Goal: Task Accomplishment & Management: Complete application form

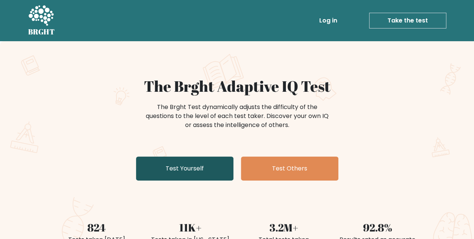
click at [203, 173] on link "Test Yourself" at bounding box center [184, 169] width 97 height 24
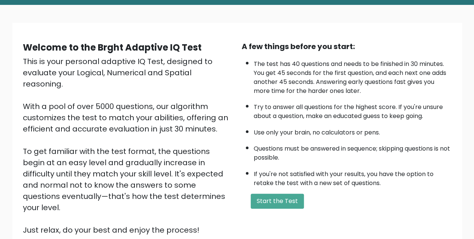
scroll to position [37, 0]
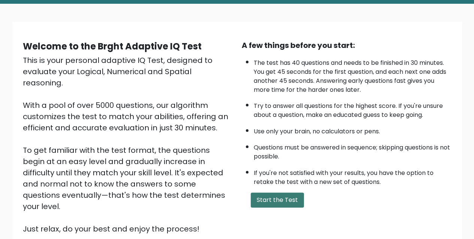
click at [266, 202] on button "Start the Test" at bounding box center [277, 200] width 53 height 15
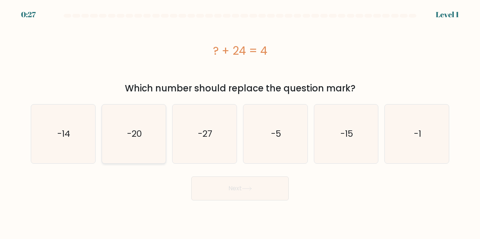
click at [135, 141] on icon "-20" at bounding box center [134, 134] width 59 height 59
click at [240, 121] on input "b. -20" at bounding box center [240, 121] width 0 height 2
radio input "true"
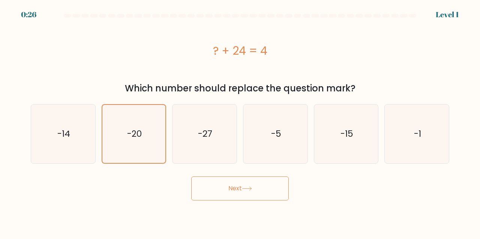
click at [252, 194] on button "Next" at bounding box center [239, 188] width 97 height 24
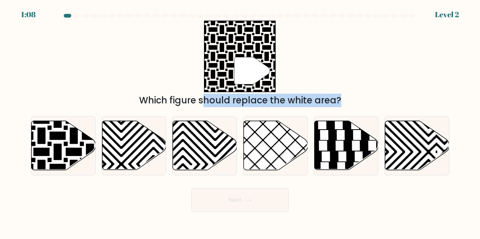
drag, startPoint x: 63, startPoint y: 130, endPoint x: 241, endPoint y: 75, distance: 186.6
click at [241, 75] on form "a." at bounding box center [240, 113] width 480 height 198
click at [76, 135] on icon at bounding box center [41, 119] width 129 height 129
click at [240, 121] on input "a." at bounding box center [240, 121] width 0 height 2
radio input "true"
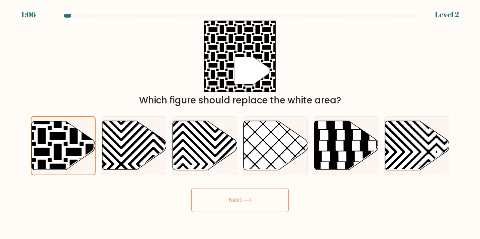
click at [257, 208] on button "Next" at bounding box center [239, 200] width 97 height 24
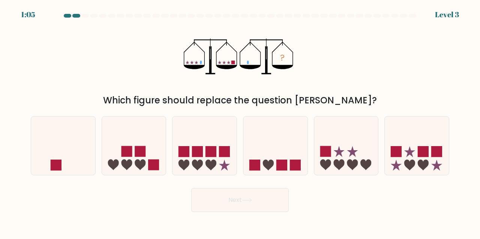
click at [256, 200] on button "Next" at bounding box center [239, 200] width 97 height 24
click at [359, 200] on div "Next" at bounding box center [239, 198] width 427 height 28
drag, startPoint x: 22, startPoint y: 154, endPoint x: 60, endPoint y: 152, distance: 37.1
click at [24, 151] on form at bounding box center [240, 113] width 480 height 198
click at [60, 152] on icon at bounding box center [63, 145] width 64 height 53
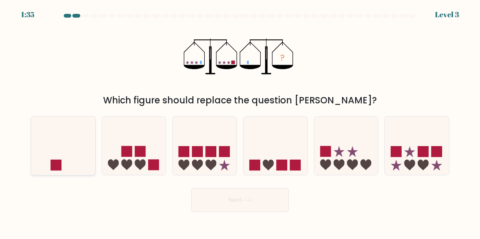
click at [240, 121] on input "a." at bounding box center [240, 121] width 0 height 2
radio input "true"
click at [228, 203] on button "Next" at bounding box center [239, 200] width 97 height 24
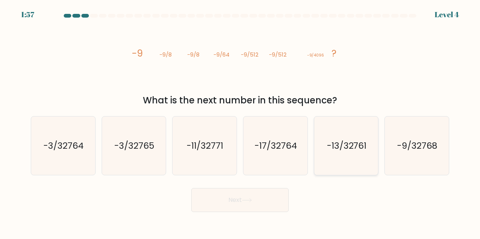
click at [356, 157] on icon "-13/32761" at bounding box center [346, 146] width 59 height 59
click at [240, 121] on input "e. -13/32761" at bounding box center [240, 121] width 0 height 2
radio input "true"
click at [246, 197] on button "Next" at bounding box center [239, 200] width 97 height 24
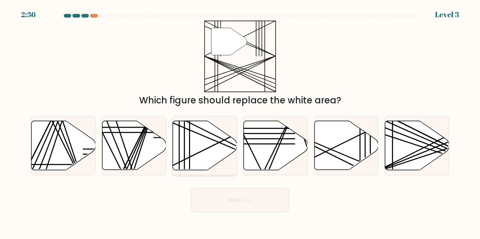
click at [199, 150] on icon at bounding box center [205, 145] width 64 height 49
click at [240, 121] on input "c." at bounding box center [240, 121] width 0 height 2
radio input "true"
click at [231, 197] on button "Next" at bounding box center [239, 200] width 97 height 24
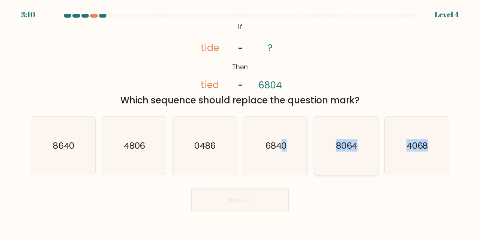
drag, startPoint x: 284, startPoint y: 152, endPoint x: 320, endPoint y: 175, distance: 42.9
click at [322, 176] on form "If ?" at bounding box center [240, 113] width 480 height 198
click at [318, 179] on form "If ?" at bounding box center [240, 113] width 480 height 198
drag, startPoint x: 276, startPoint y: 156, endPoint x: 264, endPoint y: 203, distance: 48.3
click at [275, 168] on icon "6840" at bounding box center [275, 146] width 59 height 59
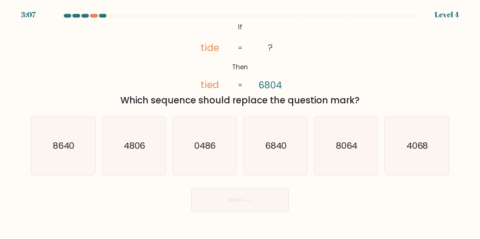
click at [240, 121] on input "d. 6840" at bounding box center [240, 121] width 0 height 2
radio input "true"
click at [264, 197] on button "Next" at bounding box center [239, 200] width 97 height 24
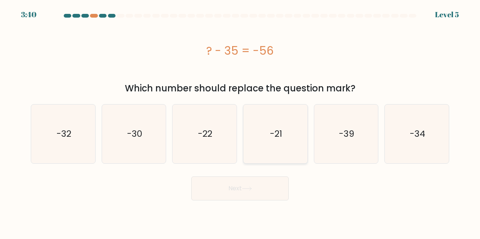
click at [271, 146] on icon "-21" at bounding box center [275, 134] width 59 height 59
click at [240, 121] on input "d. -21" at bounding box center [240, 121] width 0 height 2
radio input "true"
click at [237, 188] on button "Next" at bounding box center [239, 188] width 97 height 24
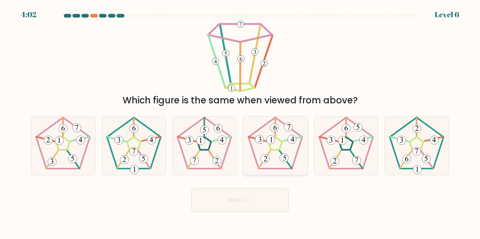
click at [286, 144] on icon at bounding box center [275, 146] width 59 height 59
click at [240, 121] on input "d." at bounding box center [240, 121] width 0 height 2
radio input "true"
click at [251, 203] on button "Next" at bounding box center [239, 200] width 97 height 24
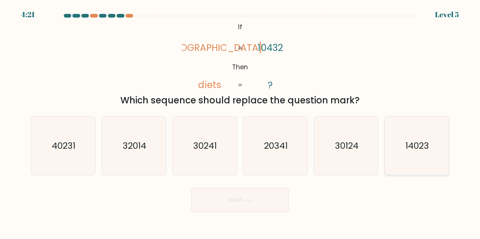
click at [409, 157] on icon "14023" at bounding box center [416, 146] width 59 height 59
click at [240, 121] on input "f. 14023" at bounding box center [240, 121] width 0 height 2
radio input "true"
click at [263, 200] on button "Next" at bounding box center [239, 200] width 97 height 24
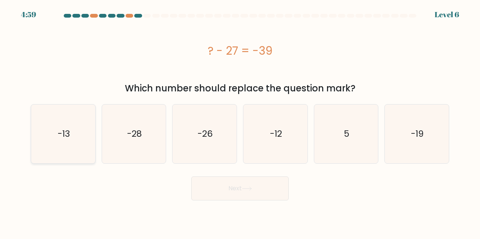
click at [69, 139] on text "-13" at bounding box center [63, 134] width 12 height 12
click at [240, 121] on input "a. -13" at bounding box center [240, 121] width 0 height 2
radio input "true"
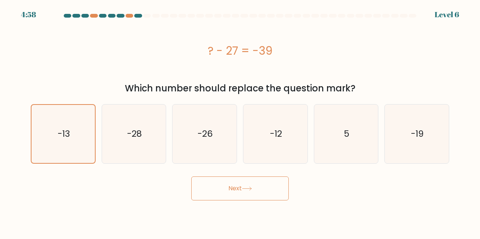
click at [262, 186] on button "Next" at bounding box center [239, 188] width 97 height 24
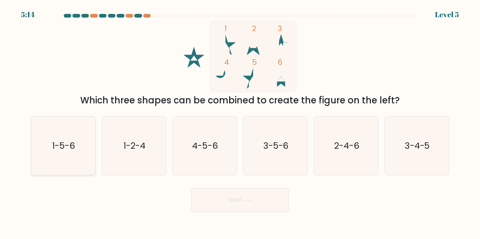
click at [73, 154] on icon "1-5-6" at bounding box center [63, 146] width 59 height 59
click at [240, 121] on input "a. 1-5-6" at bounding box center [240, 121] width 0 height 2
radio input "true"
click at [237, 195] on button "Next" at bounding box center [239, 200] width 97 height 24
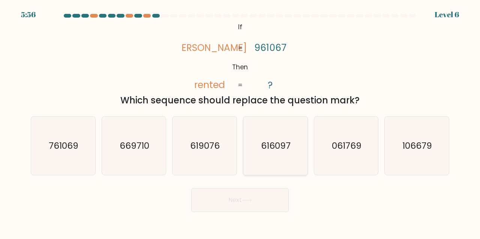
click at [249, 121] on icon "616097" at bounding box center [275, 146] width 59 height 59
click at [240, 121] on input "d. 616097" at bounding box center [240, 121] width 0 height 2
radio input "true"
click at [257, 188] on form "If ?" at bounding box center [240, 113] width 480 height 198
click at [255, 186] on div "Next" at bounding box center [239, 198] width 427 height 28
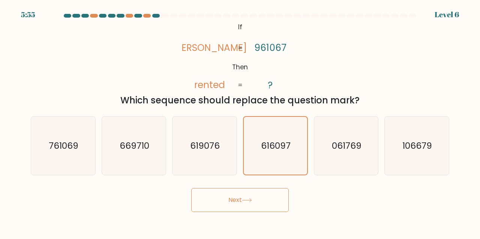
click at [254, 197] on button "Next" at bounding box center [239, 200] width 97 height 24
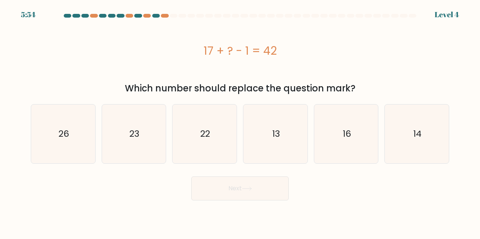
click at [255, 195] on button "Next" at bounding box center [239, 188] width 97 height 24
click at [214, 158] on icon "22" at bounding box center [204, 134] width 59 height 59
click at [240, 121] on input "c. 22" at bounding box center [240, 121] width 0 height 2
radio input "true"
click at [239, 188] on button "Next" at bounding box center [239, 188] width 97 height 24
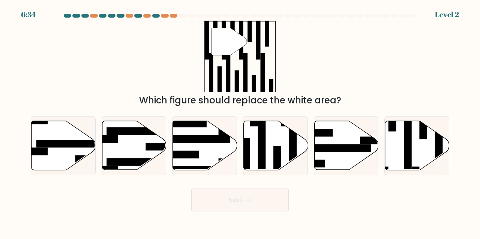
click at [235, 134] on rect at bounding box center [253, 131] width 70 height 8
click at [240, 121] on input "c." at bounding box center [240, 121] width 0 height 2
radio input "true"
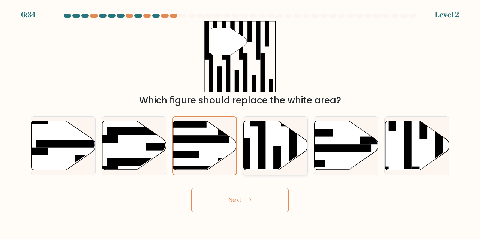
click at [283, 155] on icon at bounding box center [276, 145] width 64 height 49
click at [240, 121] on input "d." at bounding box center [240, 121] width 0 height 2
radio input "true"
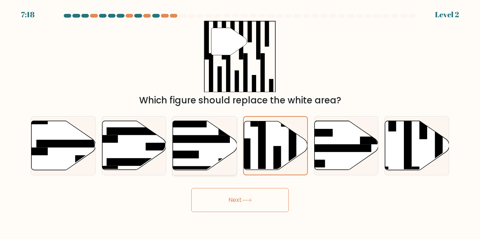
click at [183, 156] on rect at bounding box center [179, 155] width 39 height 8
click at [240, 121] on input "c." at bounding box center [240, 121] width 0 height 2
radio input "true"
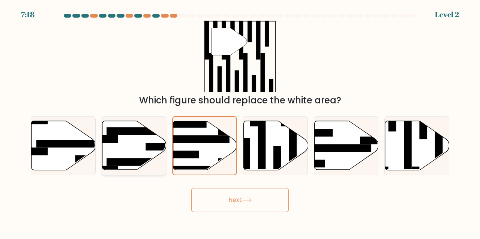
drag, startPoint x: 127, startPoint y: 158, endPoint x: 150, endPoint y: 152, distance: 23.6
click at [127, 158] on icon at bounding box center [134, 145] width 64 height 49
click at [240, 121] on input "b." at bounding box center [240, 121] width 0 height 2
radio input "true"
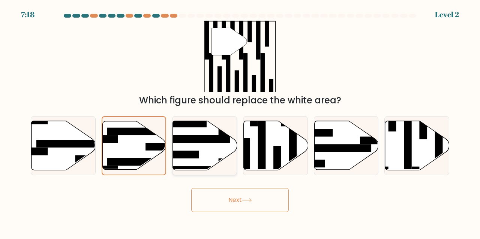
click at [207, 145] on icon at bounding box center [205, 145] width 64 height 49
click at [240, 121] on input "c." at bounding box center [240, 121] width 0 height 2
radio input "true"
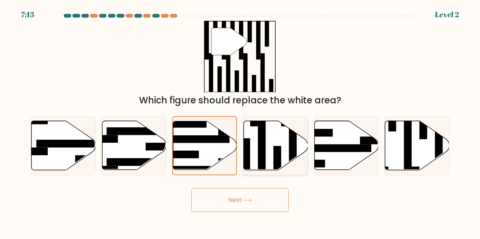
click at [265, 156] on rect at bounding box center [262, 150] width 8 height 70
click at [240, 121] on input "d." at bounding box center [240, 121] width 0 height 2
radio input "true"
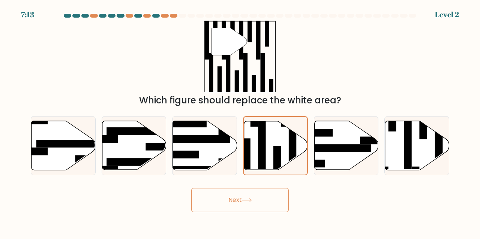
click at [242, 202] on button "Next" at bounding box center [239, 200] width 97 height 24
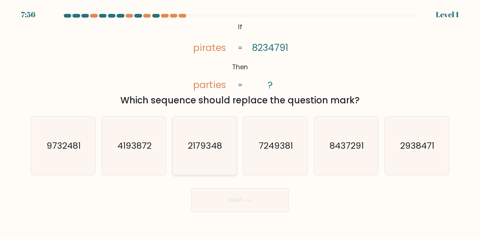
click at [221, 145] on text "2179348" at bounding box center [205, 145] width 34 height 12
click at [240, 121] on input "c. 2179348" at bounding box center [240, 121] width 0 height 2
radio input "true"
click at [246, 187] on div "Next" at bounding box center [239, 198] width 427 height 28
click at [295, 152] on icon "7249381" at bounding box center [275, 146] width 59 height 59
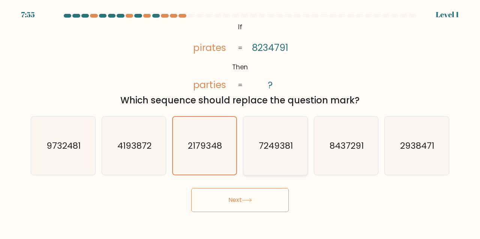
click at [240, 121] on input "d. 7249381" at bounding box center [240, 121] width 0 height 2
radio input "true"
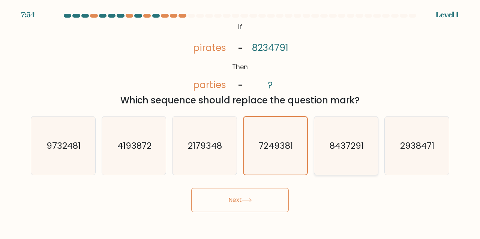
click at [333, 152] on icon "8437291" at bounding box center [346, 146] width 59 height 59
click at [240, 121] on input "e. 8437291" at bounding box center [240, 121] width 0 height 2
radio input "true"
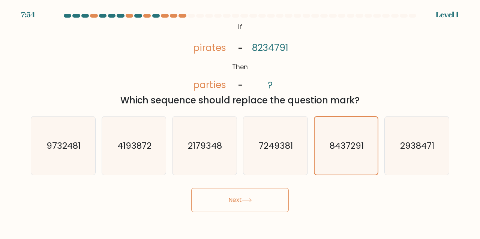
click at [269, 205] on button "Next" at bounding box center [239, 200] width 97 height 24
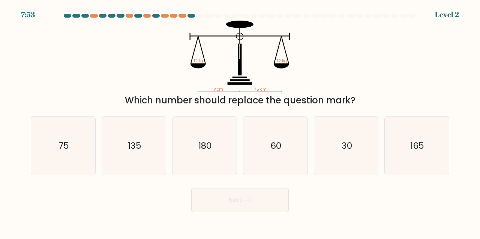
click at [309, 153] on div "d. 60" at bounding box center [275, 146] width 71 height 60
click at [295, 155] on icon "60" at bounding box center [275, 146] width 59 height 59
click at [240, 121] on input "d. 60" at bounding box center [240, 121] width 0 height 2
radio input "true"
click at [268, 193] on button "Next" at bounding box center [239, 200] width 97 height 24
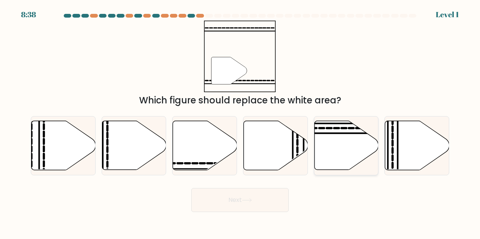
click at [355, 152] on icon at bounding box center [346, 145] width 64 height 49
click at [240, 121] on input "e." at bounding box center [240, 121] width 0 height 2
radio input "true"
click at [252, 158] on icon at bounding box center [276, 145] width 64 height 49
click at [240, 121] on input "d." at bounding box center [240, 121] width 0 height 2
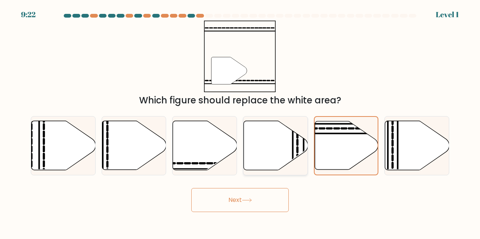
radio input "true"
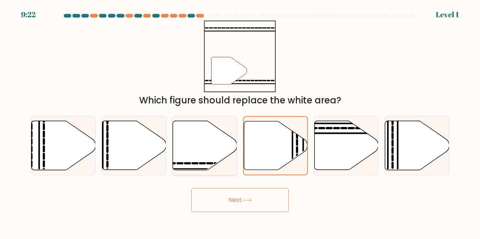
click at [217, 156] on icon at bounding box center [205, 145] width 64 height 49
click at [240, 121] on input "c." at bounding box center [240, 121] width 0 height 2
radio input "true"
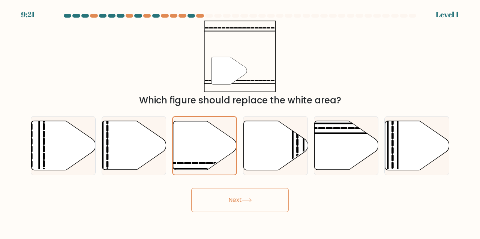
click at [229, 206] on button "Next" at bounding box center [239, 200] width 97 height 24
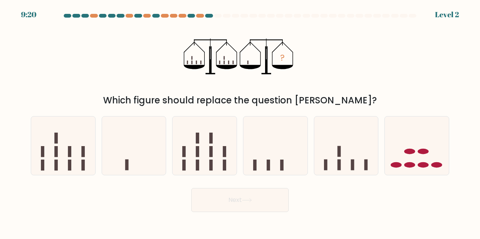
click at [308, 152] on div "d." at bounding box center [275, 146] width 71 height 60
click at [155, 163] on icon at bounding box center [134, 145] width 64 height 53
click at [240, 121] on input "b." at bounding box center [240, 121] width 0 height 2
radio input "true"
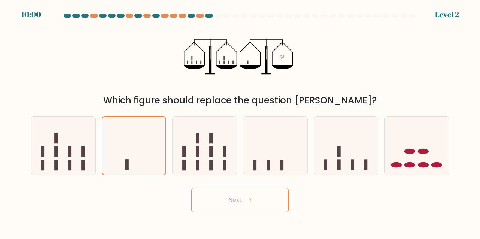
click at [235, 192] on button "Next" at bounding box center [239, 200] width 97 height 24
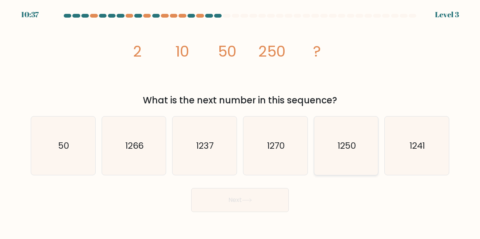
click at [340, 153] on icon "1250" at bounding box center [346, 146] width 59 height 59
click at [240, 121] on input "e. 1250" at bounding box center [240, 121] width 0 height 2
radio input "true"
click at [261, 196] on button "Next" at bounding box center [239, 200] width 97 height 24
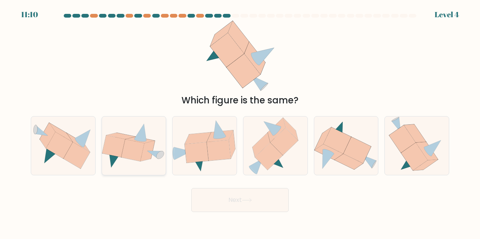
click at [136, 152] on icon at bounding box center [132, 150] width 23 height 22
click at [240, 121] on input "b." at bounding box center [240, 121] width 0 height 2
radio input "true"
click at [253, 206] on button "Next" at bounding box center [239, 200] width 97 height 24
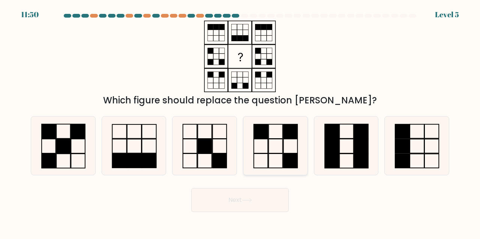
drag, startPoint x: 275, startPoint y: 149, endPoint x: 273, endPoint y: 164, distance: 15.1
click at [274, 149] on icon at bounding box center [275, 146] width 59 height 59
click at [240, 121] on input "d." at bounding box center [240, 121] width 0 height 2
radio input "true"
click at [249, 199] on icon at bounding box center [247, 200] width 10 height 4
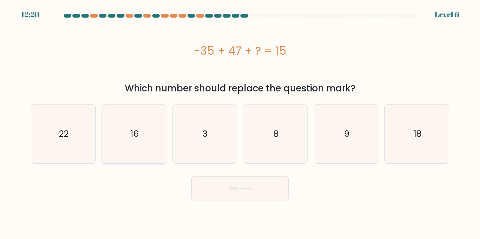
click at [134, 141] on icon "16" at bounding box center [134, 134] width 59 height 59
click at [240, 121] on input "b. 16" at bounding box center [240, 121] width 0 height 2
radio input "true"
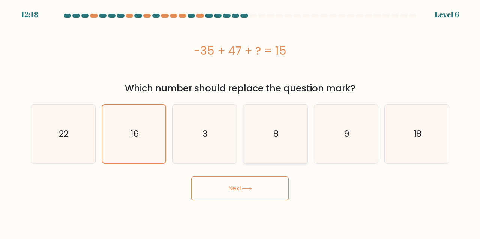
click at [280, 146] on icon "8" at bounding box center [275, 134] width 59 height 59
click at [240, 121] on input "d. 8" at bounding box center [240, 121] width 0 height 2
radio input "true"
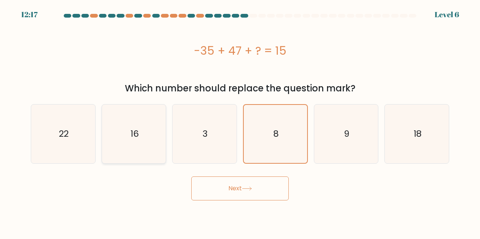
drag, startPoint x: 94, startPoint y: 154, endPoint x: 115, endPoint y: 157, distance: 20.5
click at [94, 155] on div "22" at bounding box center [63, 134] width 65 height 60
click at [240, 121] on input "a. 22" at bounding box center [240, 121] width 0 height 2
radio input "true"
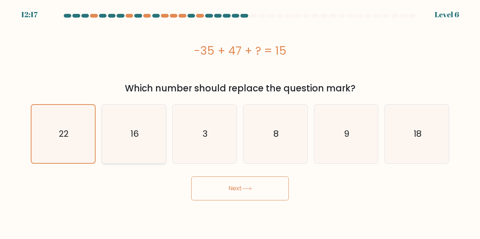
click at [141, 155] on icon "16" at bounding box center [134, 134] width 59 height 59
click at [240, 121] on input "b. 16" at bounding box center [240, 121] width 0 height 2
radio input "true"
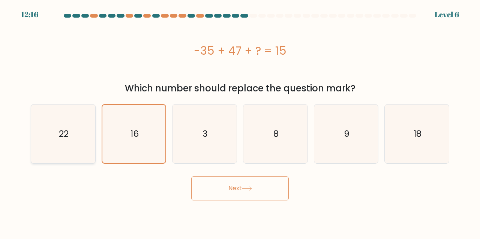
drag, startPoint x: 64, startPoint y: 143, endPoint x: 95, endPoint y: 154, distance: 32.5
click at [63, 144] on icon "22" at bounding box center [63, 134] width 59 height 59
click at [240, 121] on input "a. 22" at bounding box center [240, 121] width 0 height 2
radio input "true"
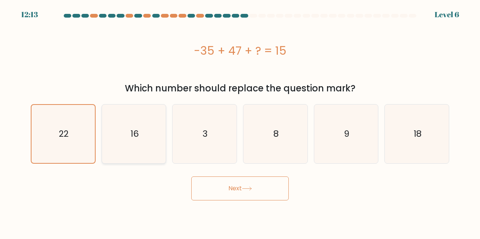
click at [156, 144] on icon "16" at bounding box center [134, 134] width 59 height 59
click at [240, 121] on input "b. 16" at bounding box center [240, 121] width 0 height 2
radio input "true"
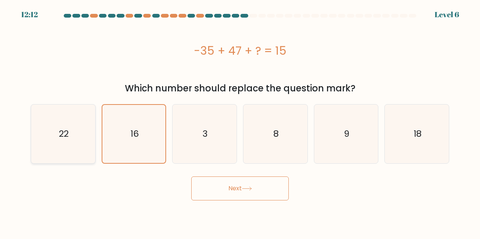
click at [79, 136] on icon "22" at bounding box center [63, 134] width 59 height 59
click at [240, 121] on input "a. 22" at bounding box center [240, 121] width 0 height 2
radio input "true"
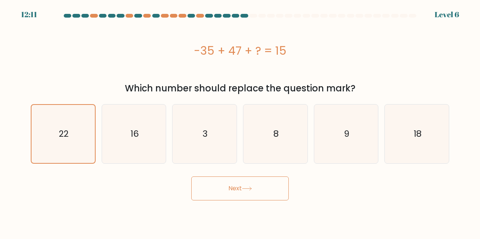
click at [257, 185] on button "Next" at bounding box center [239, 188] width 97 height 24
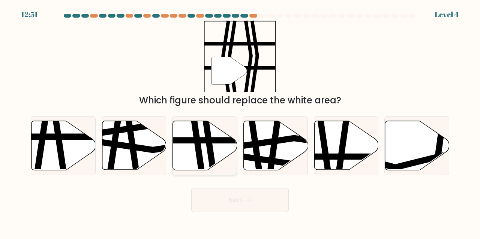
drag, startPoint x: 208, startPoint y: 152, endPoint x: 226, endPoint y: 166, distance: 22.0
click at [206, 152] on icon at bounding box center [204, 146] width 64 height 50
click at [240, 121] on input "c." at bounding box center [240, 121] width 0 height 2
radio input "true"
click at [236, 201] on button "Next" at bounding box center [239, 200] width 97 height 24
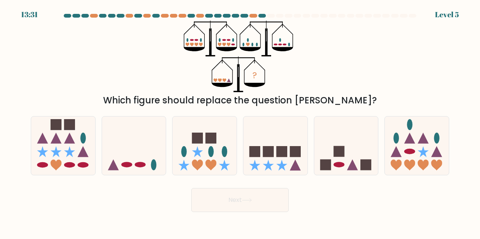
drag, startPoint x: 269, startPoint y: 142, endPoint x: 273, endPoint y: 195, distance: 52.9
click at [268, 142] on icon at bounding box center [275, 145] width 64 height 53
click at [240, 121] on input "d." at bounding box center [240, 121] width 0 height 2
radio input "true"
click at [269, 203] on button "Next" at bounding box center [239, 200] width 97 height 24
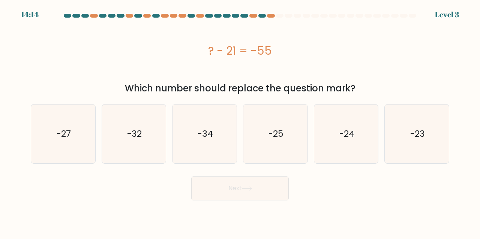
drag, startPoint x: 269, startPoint y: 142, endPoint x: 267, endPoint y: 172, distance: 30.1
click at [269, 141] on icon "-25" at bounding box center [275, 134] width 59 height 59
click at [240, 121] on input "d. -25" at bounding box center [240, 121] width 0 height 2
radio input "true"
click at [267, 176] on button "Next" at bounding box center [239, 188] width 97 height 24
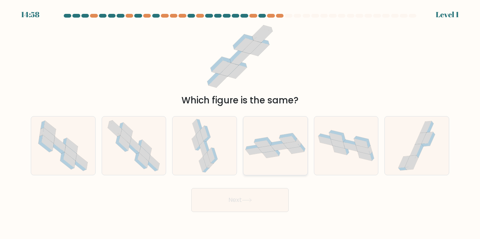
drag, startPoint x: 267, startPoint y: 176, endPoint x: 280, endPoint y: 152, distance: 27.7
click at [290, 135] on icon at bounding box center [285, 135] width 13 height 5
click at [240, 121] on input "d." at bounding box center [240, 121] width 0 height 2
radio input "true"
click at [273, 172] on div at bounding box center [275, 146] width 65 height 60
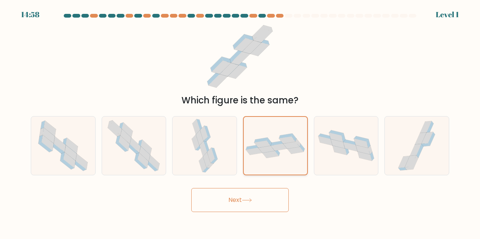
click at [240, 121] on input "d." at bounding box center [240, 121] width 0 height 2
drag, startPoint x: 259, startPoint y: 191, endPoint x: 263, endPoint y: 182, distance: 9.7
click at [260, 191] on button "Next" at bounding box center [239, 200] width 97 height 24
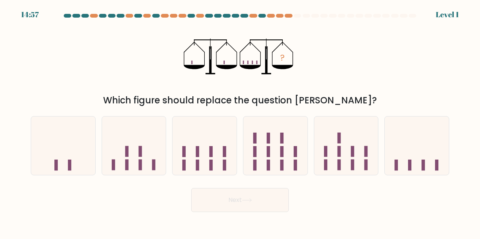
click at [217, 146] on icon at bounding box center [204, 145] width 64 height 53
click at [240, 121] on input "c." at bounding box center [240, 121] width 0 height 2
radio input "true"
click at [253, 164] on rect at bounding box center [254, 165] width 3 height 11
click at [240, 121] on input "d." at bounding box center [240, 121] width 0 height 2
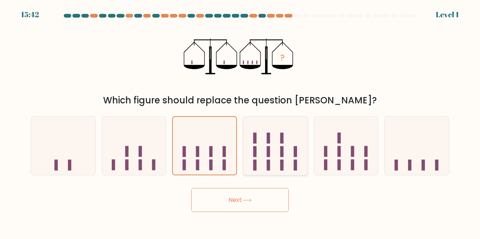
radio input "true"
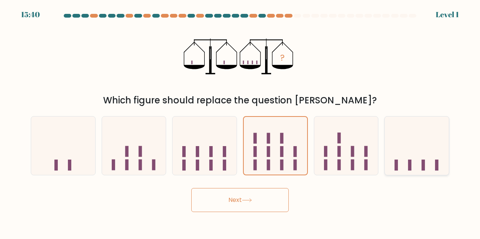
click at [402, 157] on icon at bounding box center [416, 145] width 64 height 53
click at [240, 121] on input "f." at bounding box center [240, 121] width 0 height 2
radio input "true"
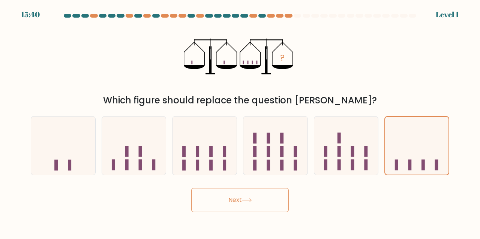
click at [258, 203] on button "Next" at bounding box center [239, 200] width 97 height 24
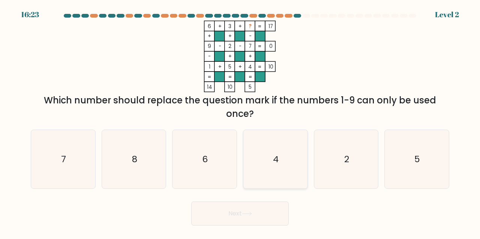
click at [278, 147] on icon "4" at bounding box center [275, 159] width 59 height 59
click at [240, 121] on input "d. 4" at bounding box center [240, 121] width 0 height 2
radio input "true"
click at [208, 168] on icon "6" at bounding box center [204, 159] width 59 height 59
click at [240, 121] on input "c. 6" at bounding box center [240, 121] width 0 height 2
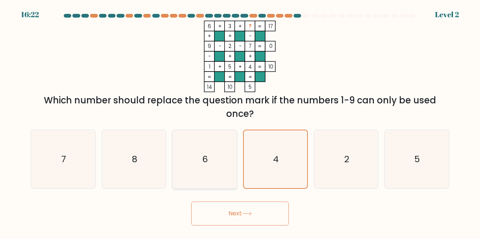
radio input "true"
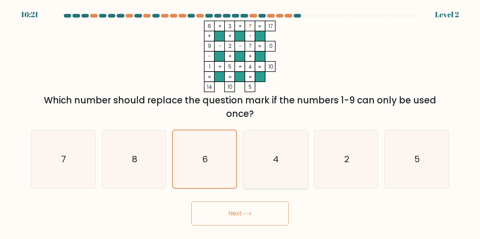
click at [290, 161] on icon "4" at bounding box center [275, 159] width 59 height 59
click at [240, 121] on input "d. 4" at bounding box center [240, 121] width 0 height 2
radio input "true"
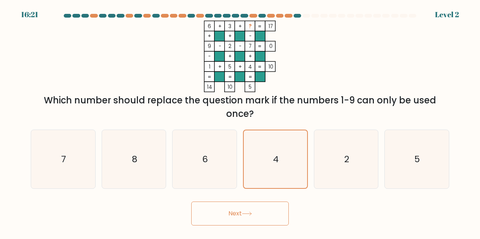
click at [257, 203] on button "Next" at bounding box center [239, 214] width 97 height 24
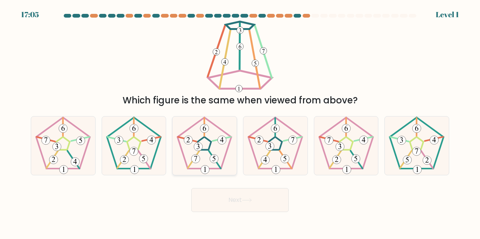
click at [214, 151] on icon at bounding box center [204, 146] width 59 height 59
click at [240, 121] on input "c." at bounding box center [240, 121] width 0 height 2
radio input "true"
click at [237, 199] on button "Next" at bounding box center [239, 200] width 97 height 24
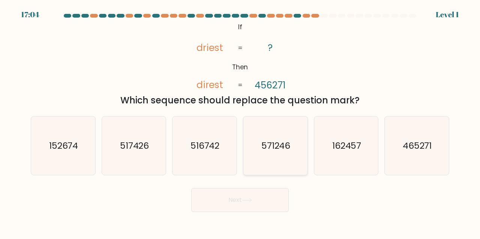
click at [287, 159] on icon "571246" at bounding box center [275, 146] width 59 height 59
click at [240, 121] on input "d. 571246" at bounding box center [240, 121] width 0 height 2
radio input "true"
click at [251, 199] on icon at bounding box center [247, 200] width 10 height 4
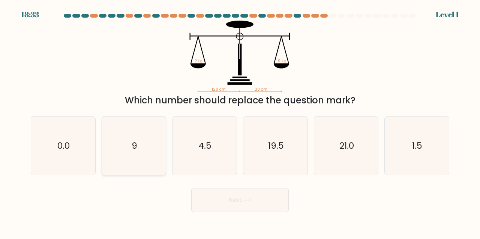
click at [153, 152] on icon "9" at bounding box center [134, 146] width 59 height 59
click at [240, 121] on input "b. 9" at bounding box center [240, 121] width 0 height 2
radio input "true"
click at [239, 192] on button "Next" at bounding box center [239, 200] width 97 height 24
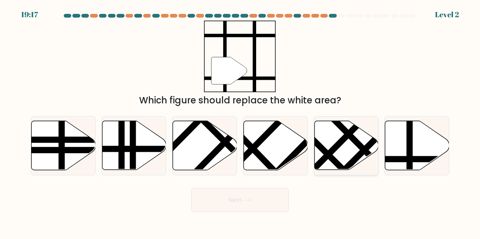
click at [367, 144] on line at bounding box center [354, 160] width 99 height 99
click at [240, 121] on input "e." at bounding box center [240, 121] width 0 height 2
radio input "true"
drag, startPoint x: 282, startPoint y: 185, endPoint x: 275, endPoint y: 192, distance: 9.8
click at [281, 187] on form at bounding box center [240, 113] width 480 height 198
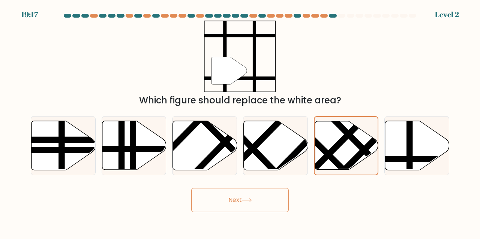
click at [266, 198] on button "Next" at bounding box center [239, 200] width 97 height 24
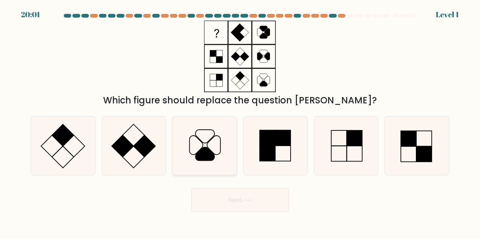
click at [196, 155] on icon at bounding box center [205, 153] width 19 height 13
click at [240, 121] on input "c." at bounding box center [240, 121] width 0 height 2
radio input "true"
drag, startPoint x: 224, startPoint y: 190, endPoint x: 226, endPoint y: 193, distance: 3.9
click at [224, 191] on div "Next" at bounding box center [239, 198] width 427 height 28
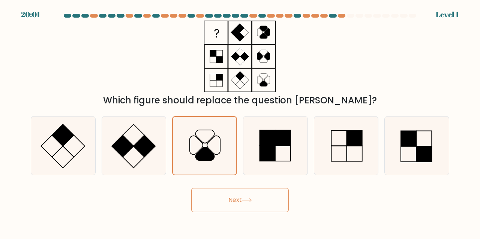
click at [233, 201] on button "Next" at bounding box center [239, 200] width 97 height 24
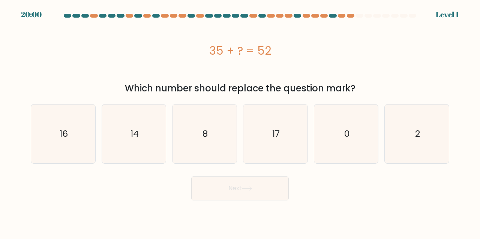
click at [310, 152] on div "d. 17" at bounding box center [275, 134] width 71 height 60
drag, startPoint x: 315, startPoint y: 150, endPoint x: 287, endPoint y: 177, distance: 39.2
click at [315, 152] on div "0" at bounding box center [346, 134] width 65 height 60
click at [240, 121] on input "e. 0" at bounding box center [240, 121] width 0 height 2
radio input "true"
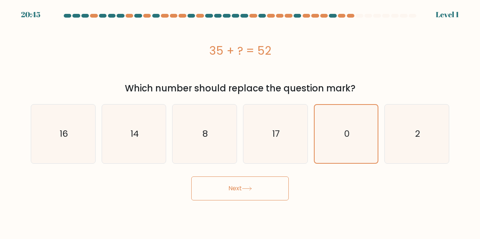
click at [254, 186] on button "Next" at bounding box center [239, 188] width 97 height 24
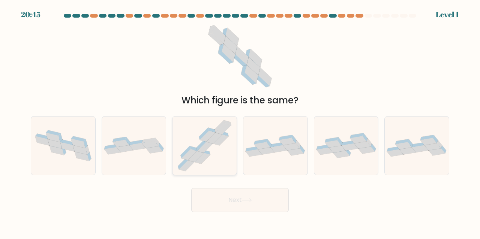
click at [194, 134] on icon at bounding box center [204, 146] width 61 height 59
click at [240, 121] on input "c." at bounding box center [240, 121] width 0 height 2
radio input "true"
click at [249, 197] on button "Next" at bounding box center [239, 200] width 97 height 24
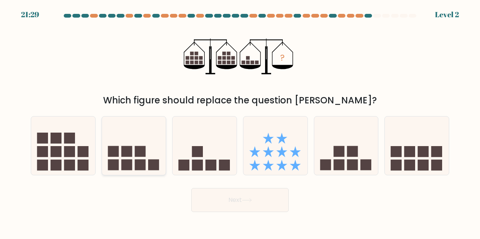
click at [131, 157] on icon at bounding box center [134, 145] width 64 height 53
click at [240, 121] on input "b." at bounding box center [240, 121] width 0 height 2
radio input "true"
click at [211, 191] on button "Next" at bounding box center [239, 200] width 97 height 24
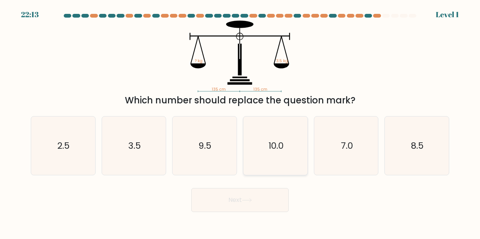
drag, startPoint x: 265, startPoint y: 138, endPoint x: 271, endPoint y: 170, distance: 32.6
click at [265, 138] on icon "10.0" at bounding box center [275, 146] width 59 height 59
click at [240, 121] on input "d. 10.0" at bounding box center [240, 121] width 0 height 2
radio input "true"
click at [257, 187] on div "Next" at bounding box center [239, 198] width 427 height 28
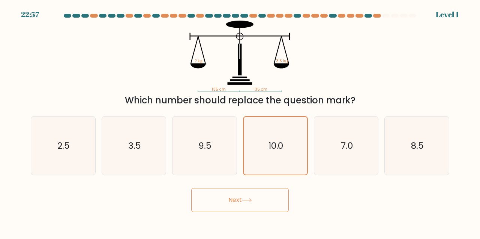
click at [249, 199] on icon at bounding box center [247, 200] width 10 height 4
